Goal: Task Accomplishment & Management: Manage account settings

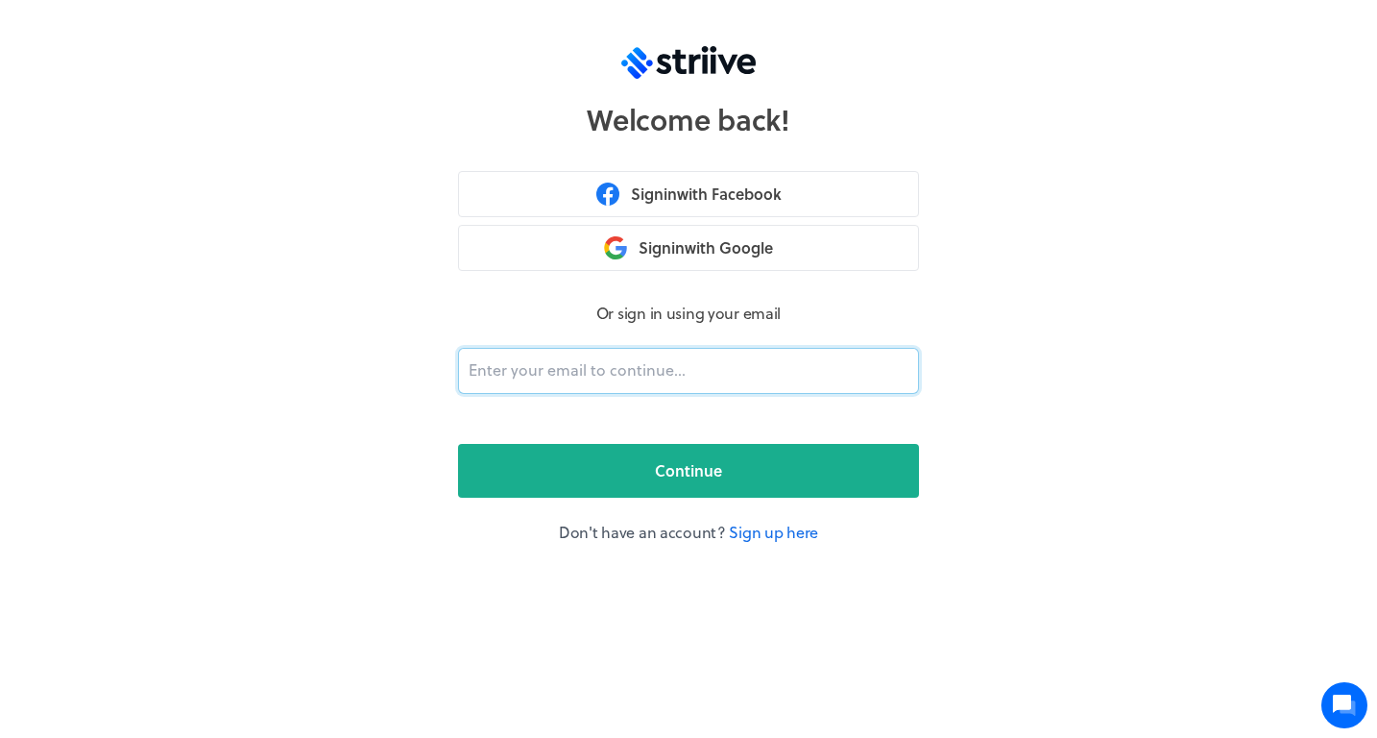
click at [583, 372] on input "email" at bounding box center [688, 371] width 461 height 46
type input "[EMAIL_ADDRESS][DOMAIN_NAME]"
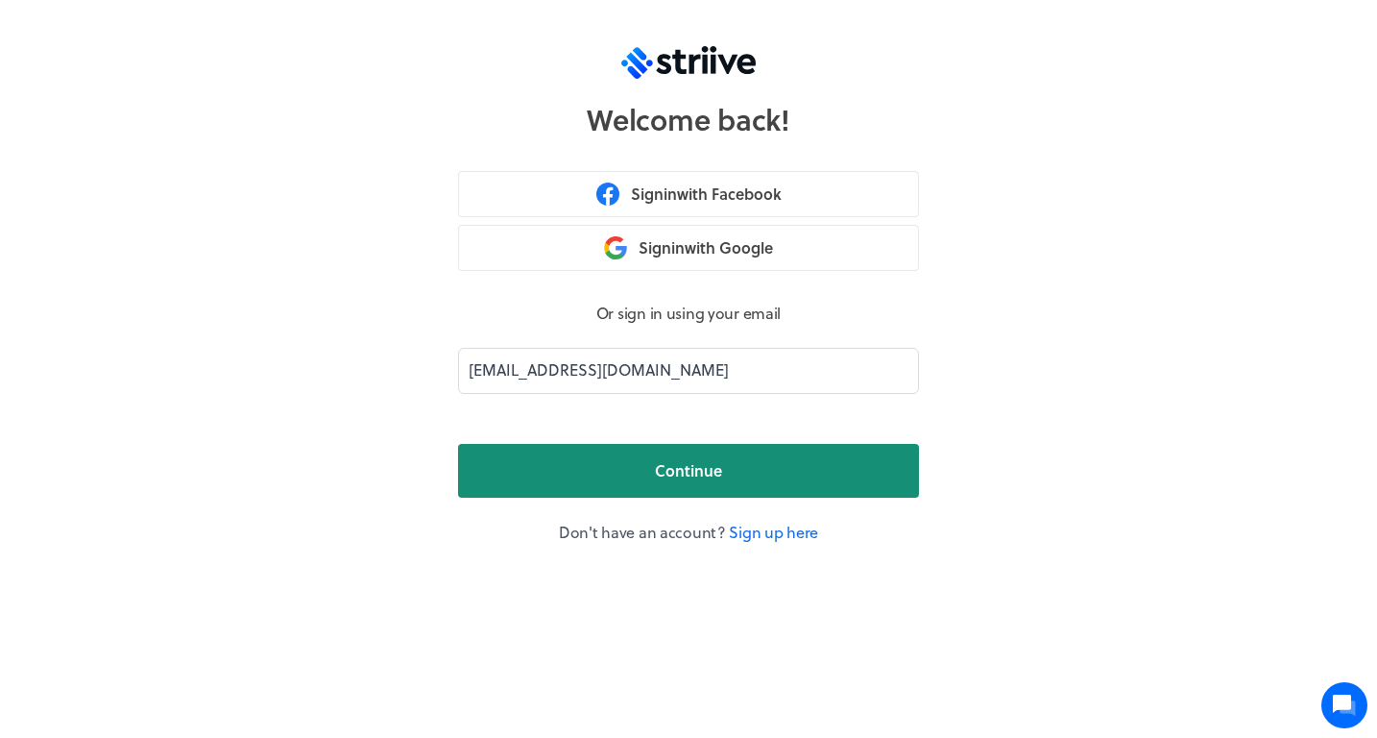
click at [638, 474] on button "Continue" at bounding box center [688, 471] width 461 height 54
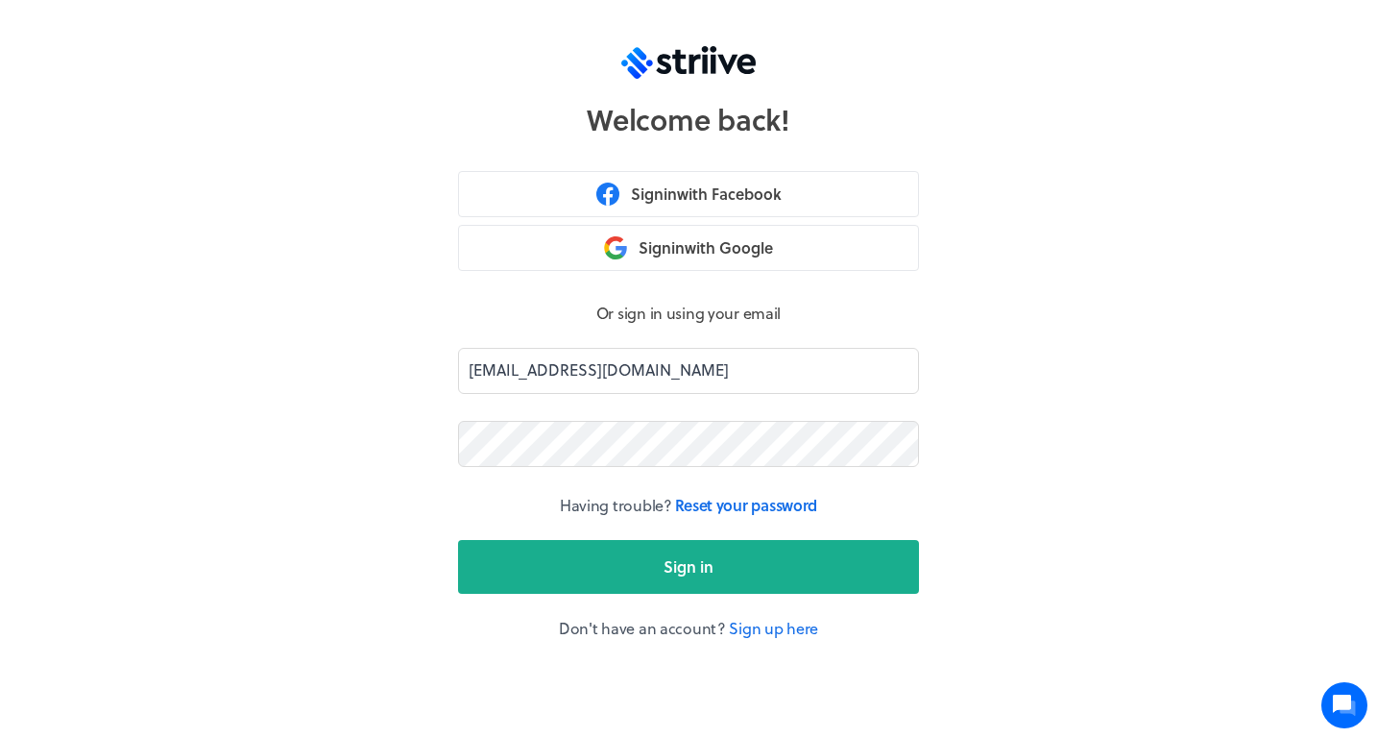
click at [689, 566] on button "Sign in" at bounding box center [688, 567] width 461 height 54
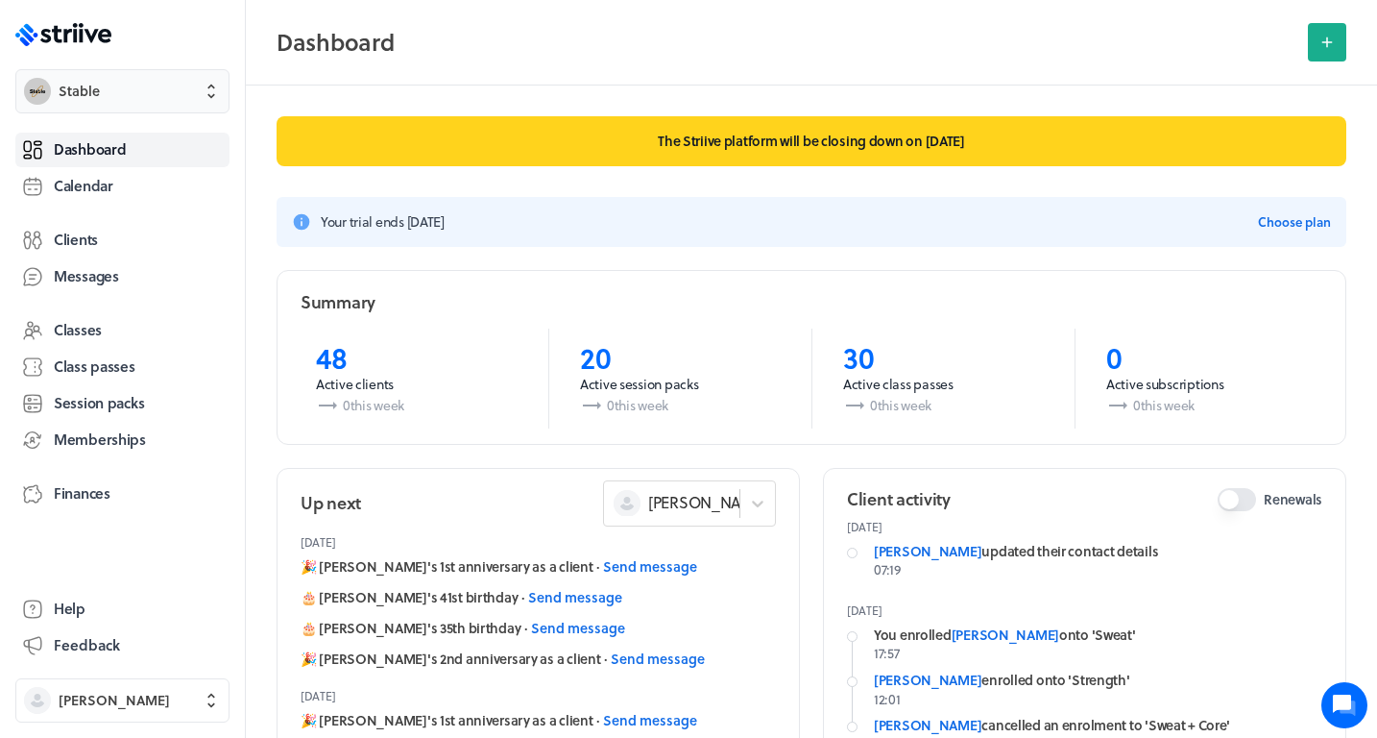
click at [95, 83] on span "Stable" at bounding box center [79, 91] width 41 height 19
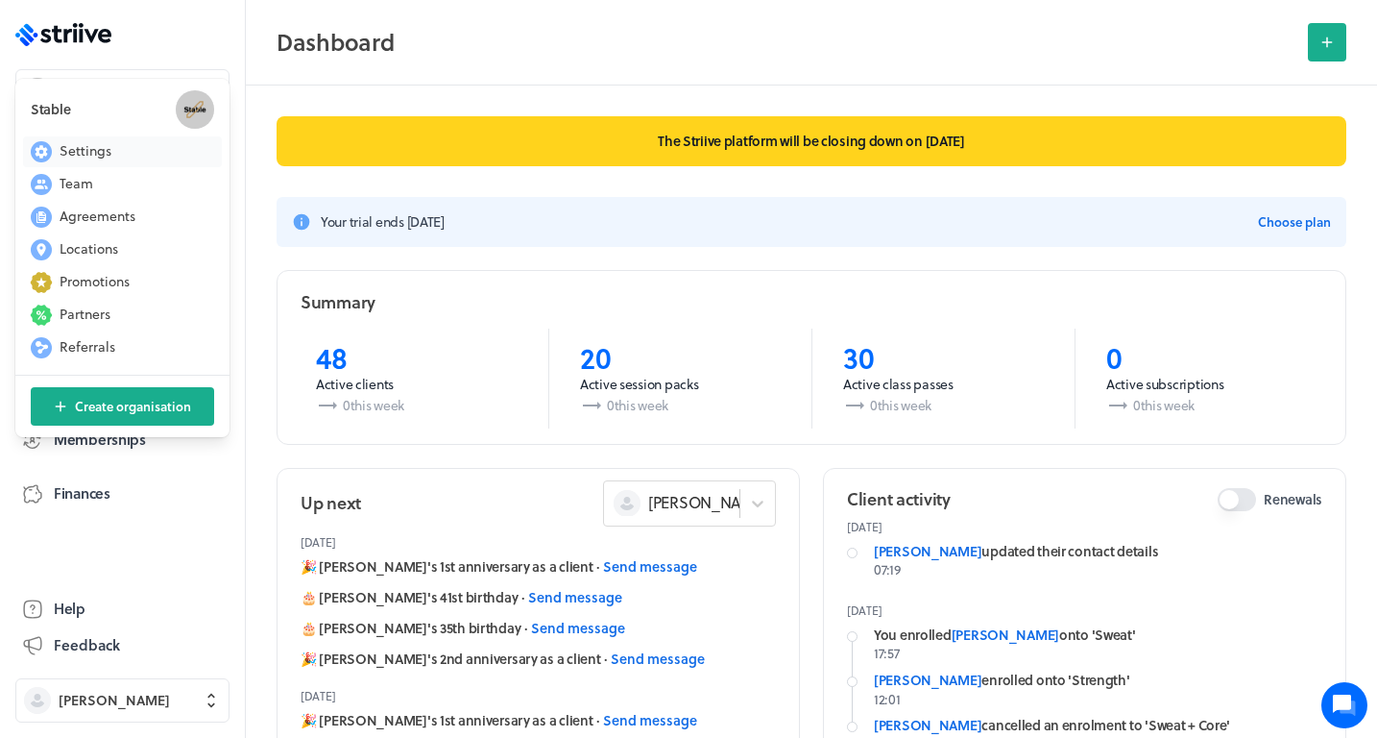
click at [92, 148] on span "Settings" at bounding box center [86, 150] width 52 height 19
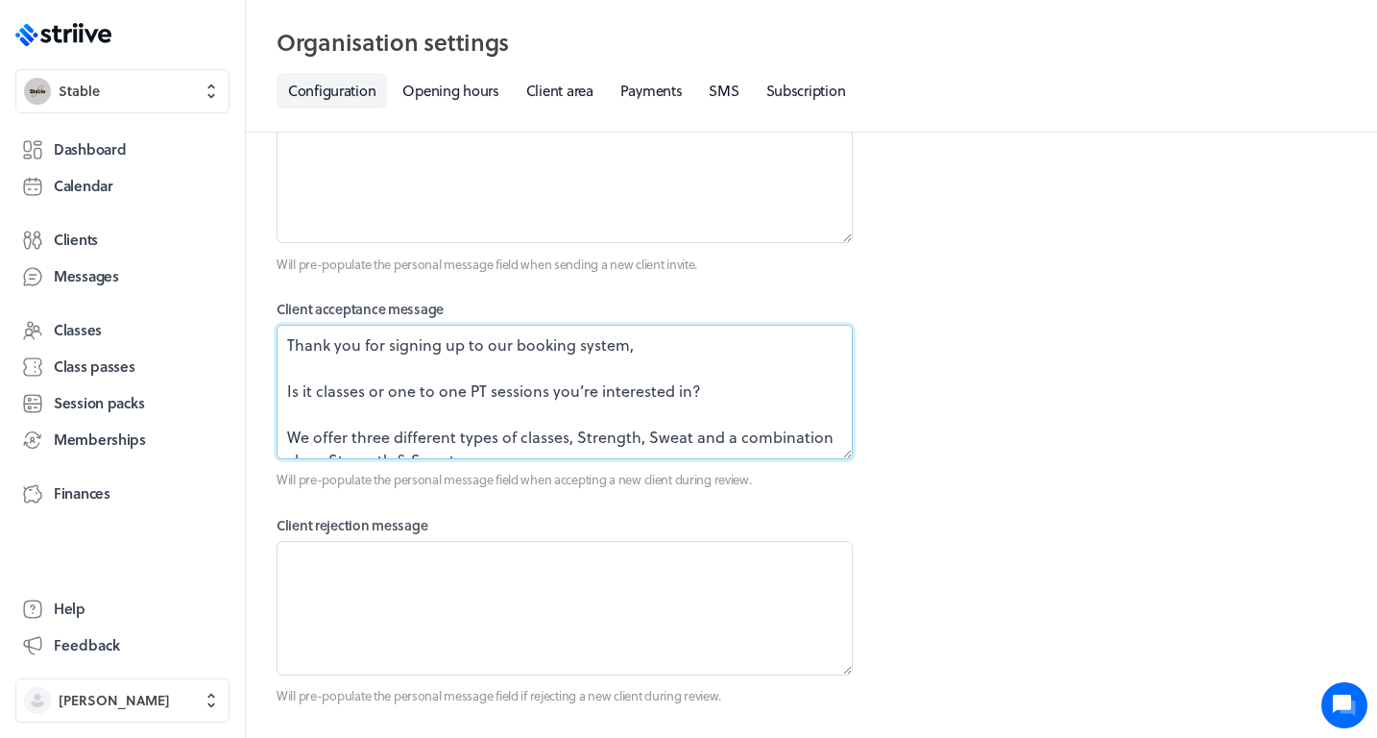
drag, startPoint x: 350, startPoint y: 463, endPoint x: 264, endPoint y: 423, distance: 94.5
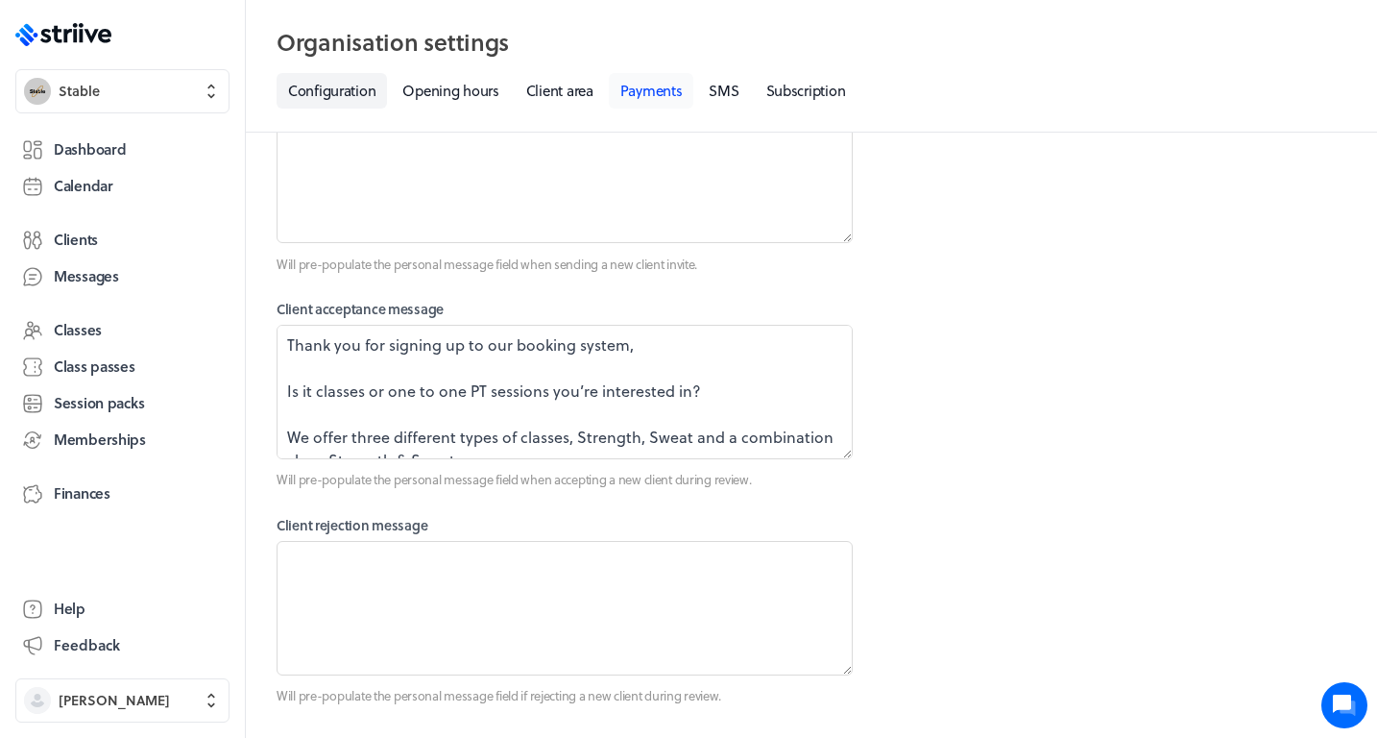
click at [665, 89] on link "Payments" at bounding box center [651, 91] width 85 height 36
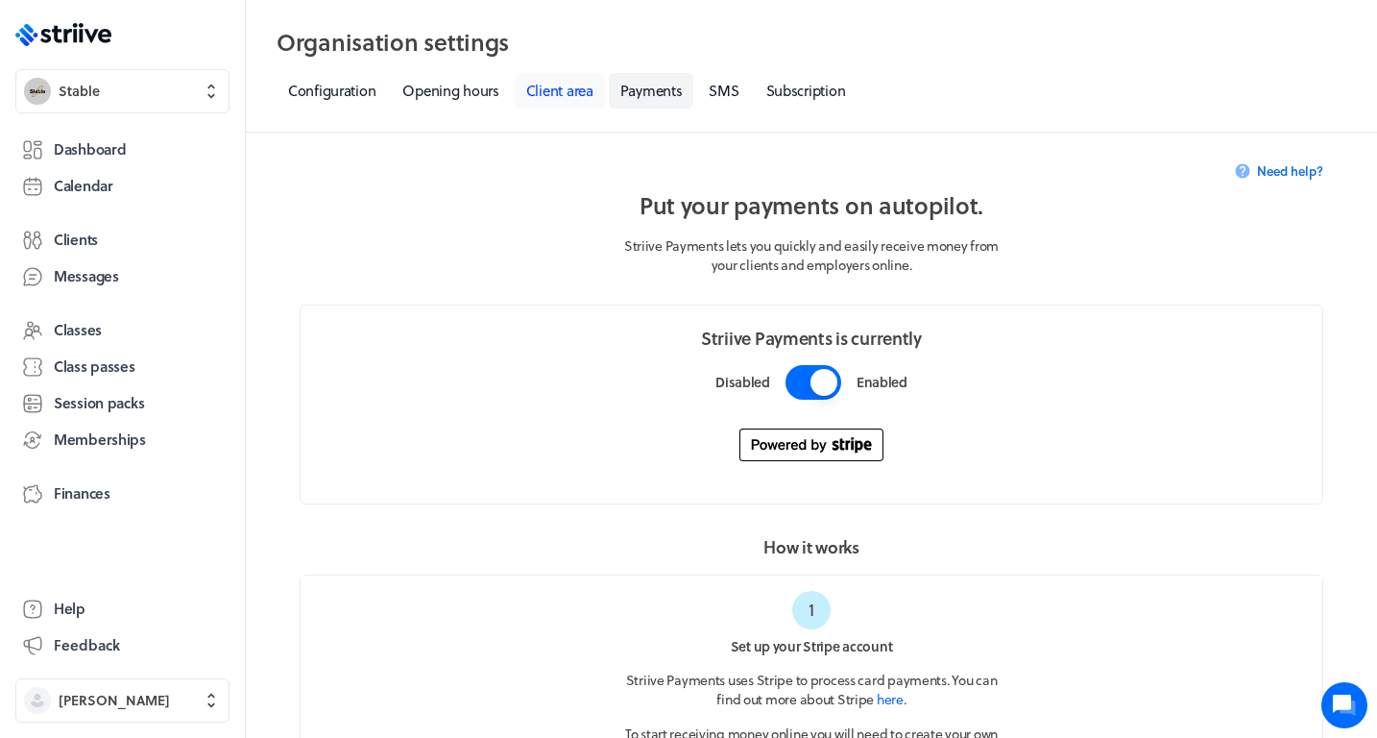
click at [556, 92] on link "Client area" at bounding box center [560, 91] width 90 height 36
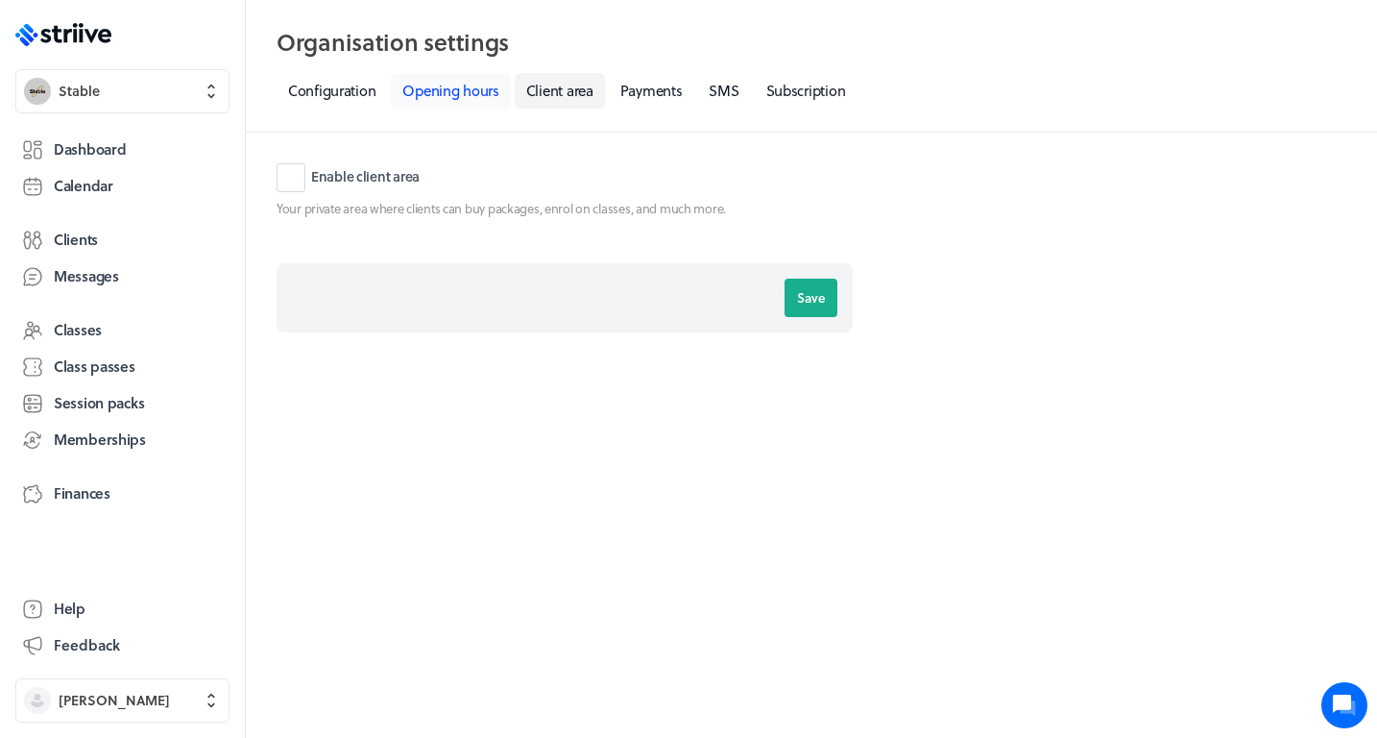
click at [439, 94] on link "Opening hours" at bounding box center [450, 91] width 119 height 36
select select "06:30"
select select "20:00"
select select "06:30"
select select "20:00"
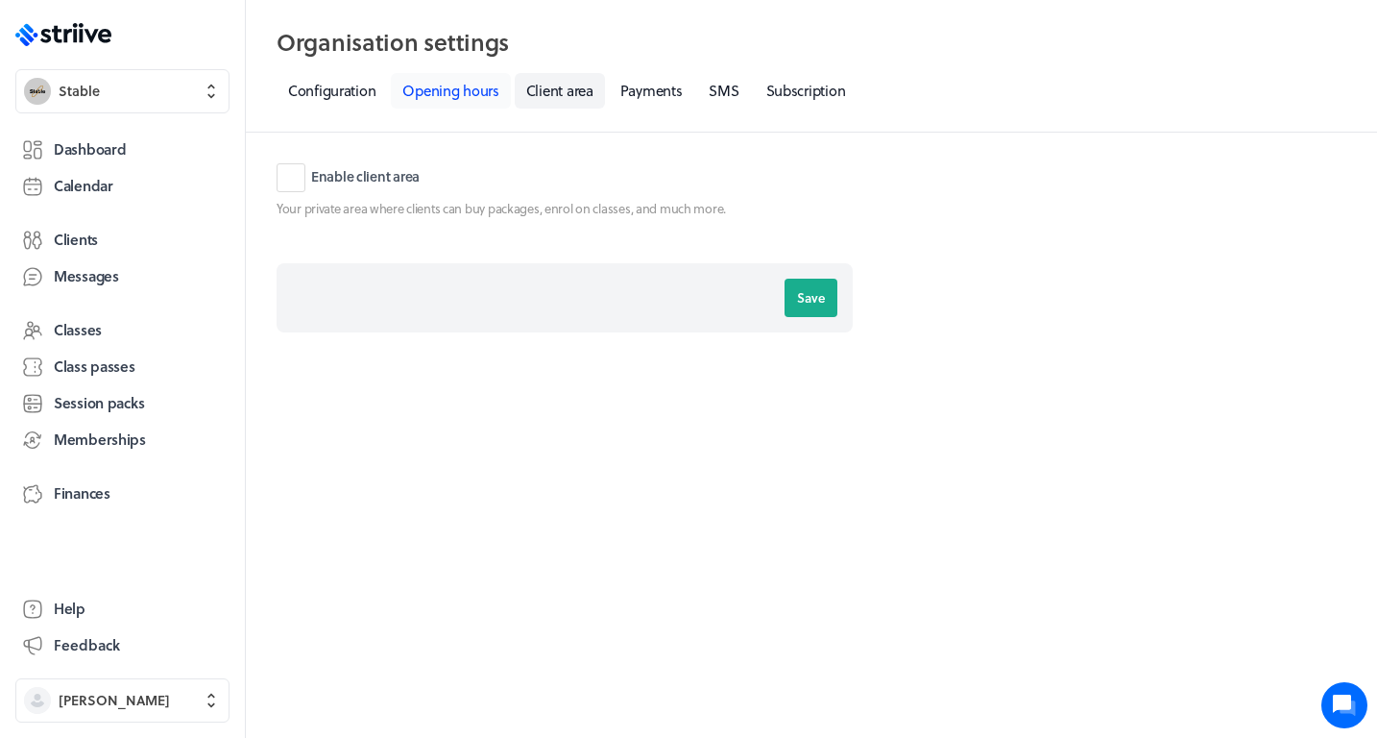
select select "06:30"
select select "20:00"
select select "06:30"
select select "20:00"
select select "06:30"
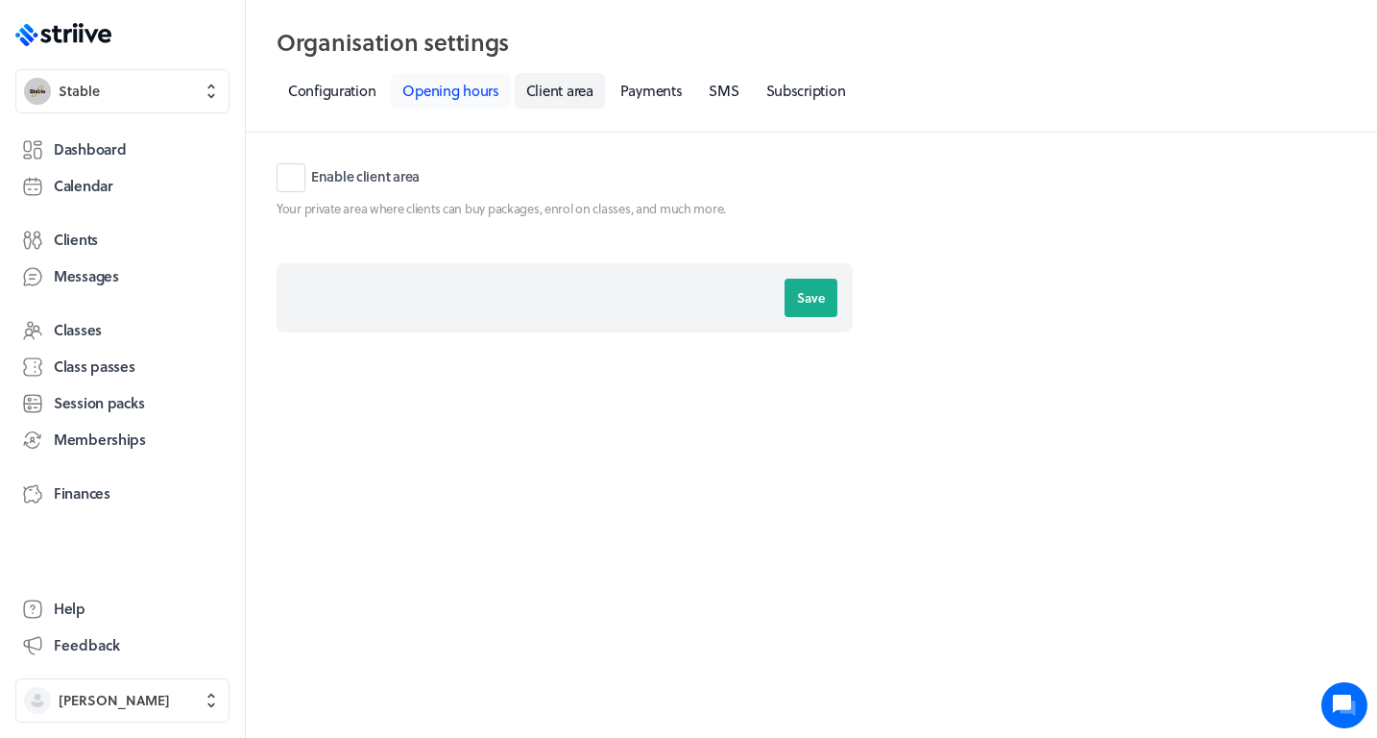
select select "20:00"
select select "06:30"
select select "20:00"
select select "08:30"
select select "12:30"
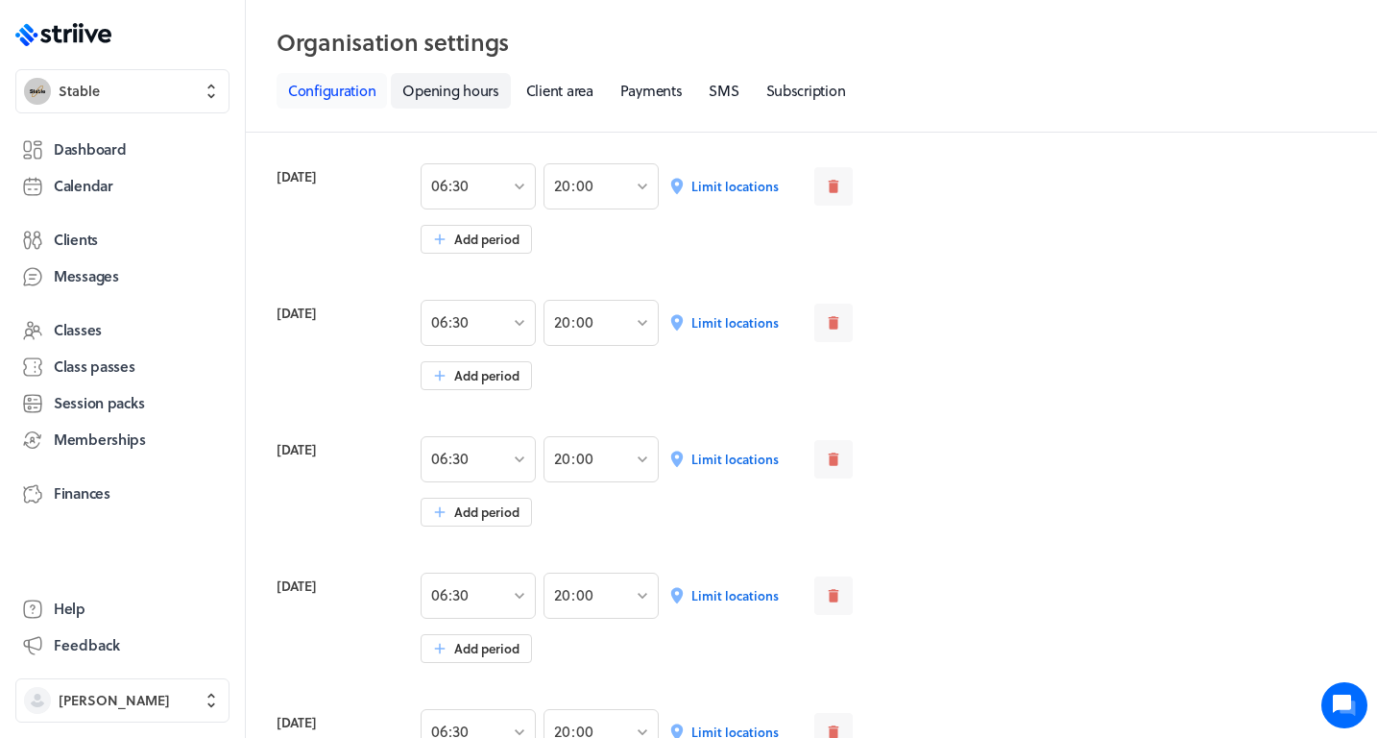
click at [314, 94] on link "Configuration" at bounding box center [332, 91] width 110 height 36
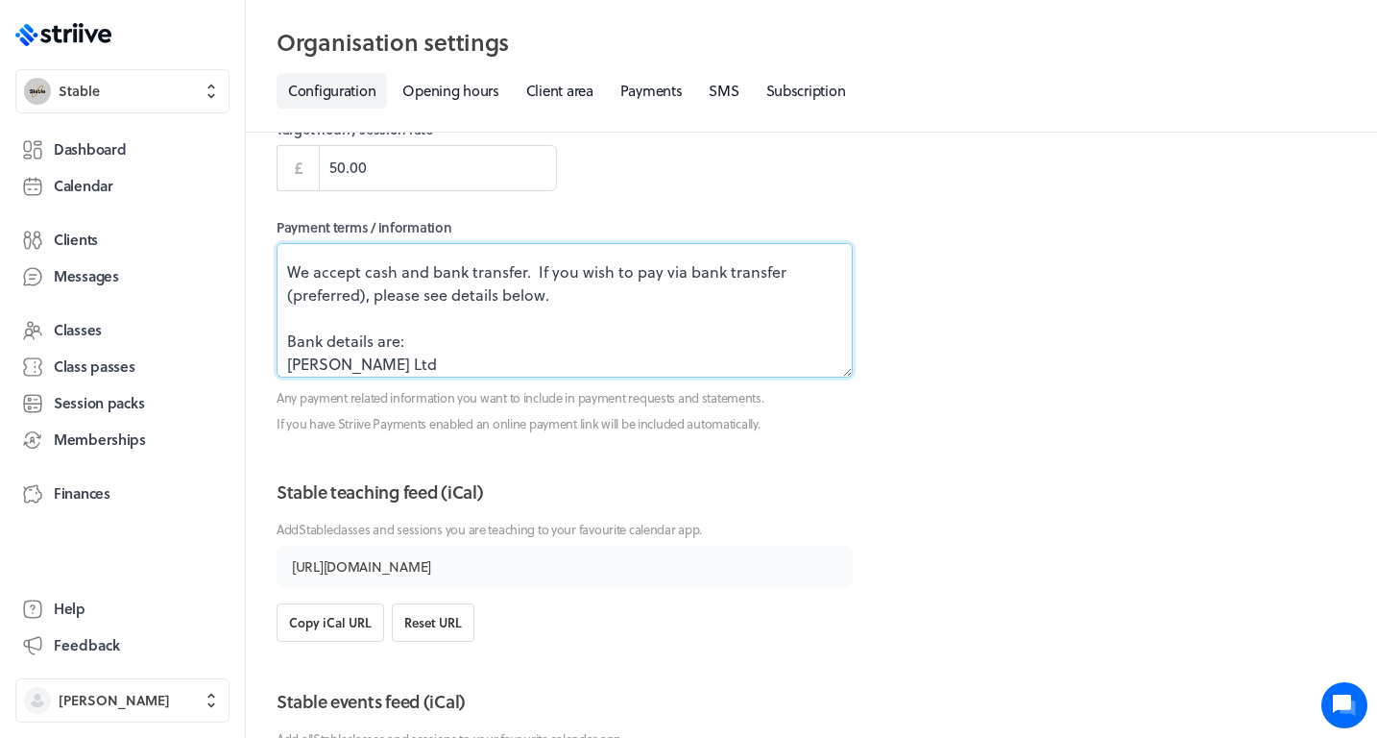
scroll to position [161, 0]
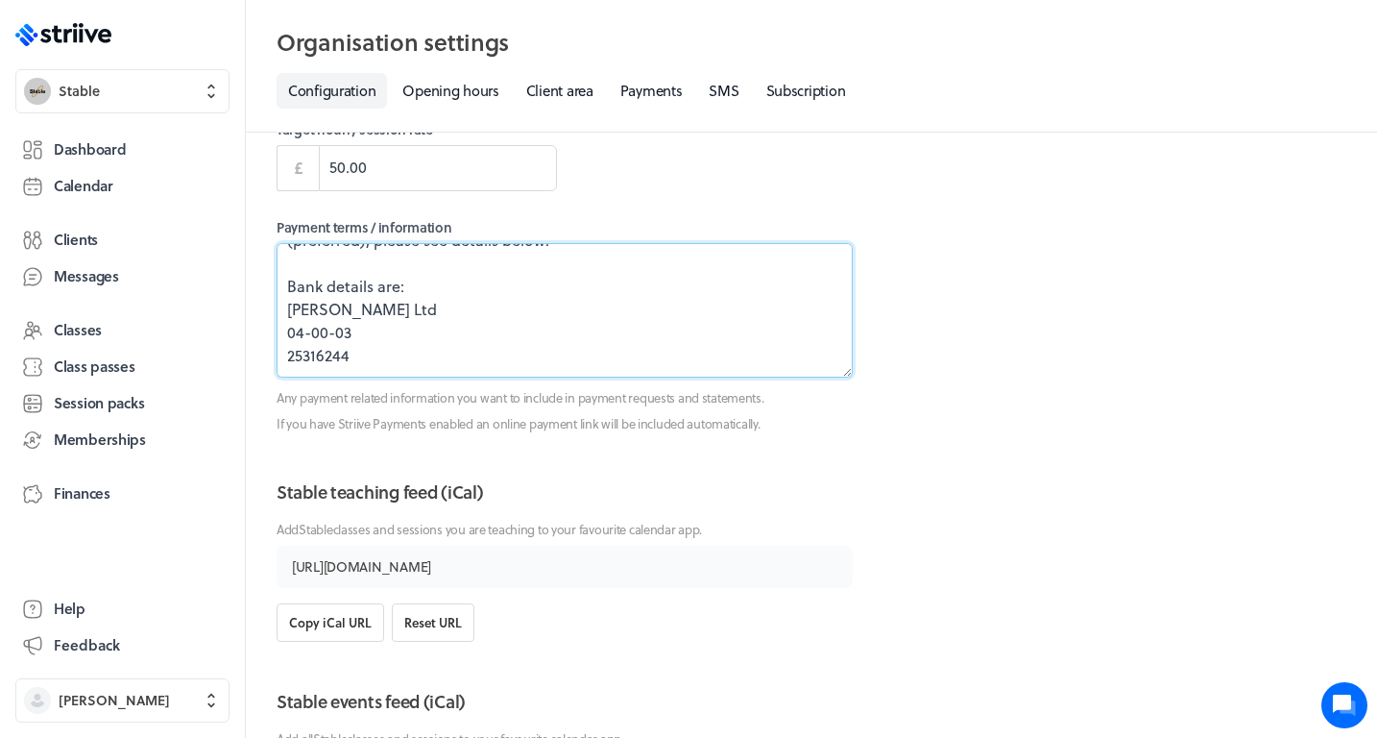
drag, startPoint x: 284, startPoint y: 292, endPoint x: 685, endPoint y: 420, distance: 420.3
click at [685, 420] on div "Payment terms / information All sessions are to be paid for in advance and we h…" at bounding box center [565, 325] width 576 height 214
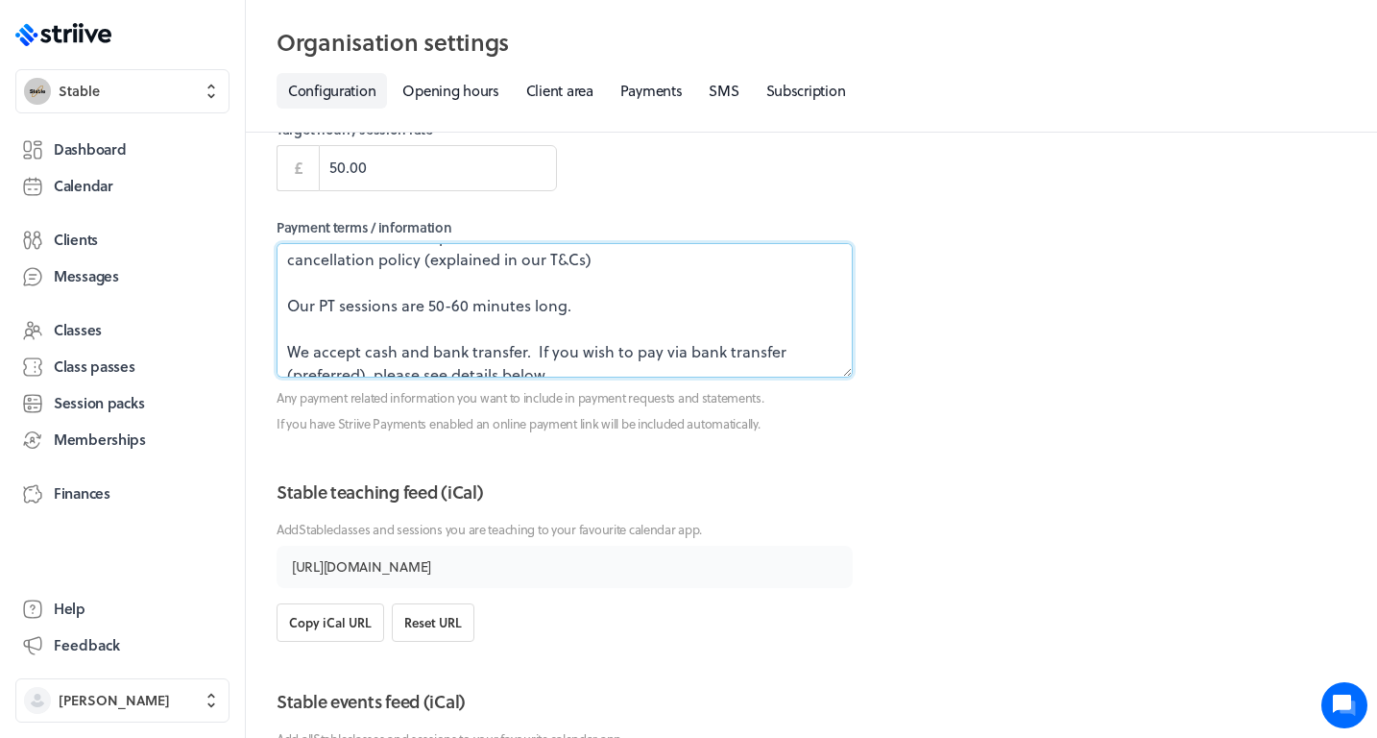
scroll to position [24, 0]
